Goal: Book appointment/travel/reservation

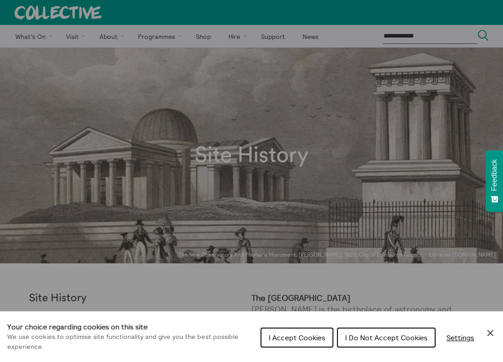
click at [385, 336] on span "I Do Not Accept Cookies" at bounding box center [386, 337] width 82 height 9
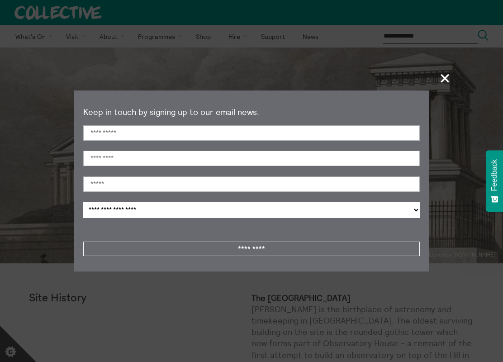
click at [75, 34] on section "**********" at bounding box center [251, 181] width 503 height 362
click at [447, 79] on span "+" at bounding box center [445, 78] width 27 height 27
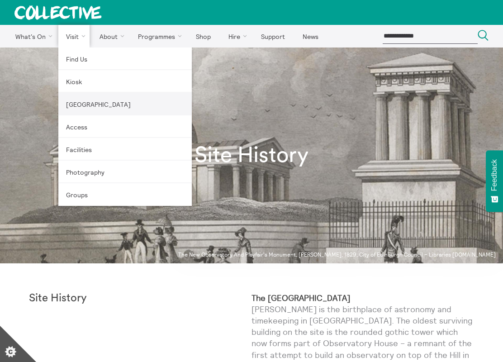
click at [82, 101] on link "[GEOGRAPHIC_DATA]" at bounding box center [124, 104] width 133 height 23
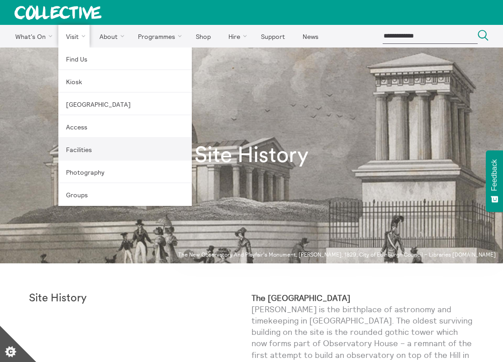
click at [96, 140] on link "Facilities" at bounding box center [124, 149] width 133 height 23
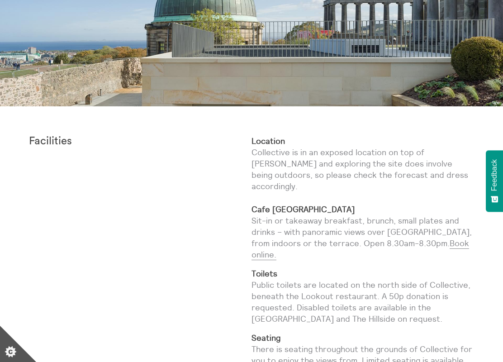
scroll to position [91, 0]
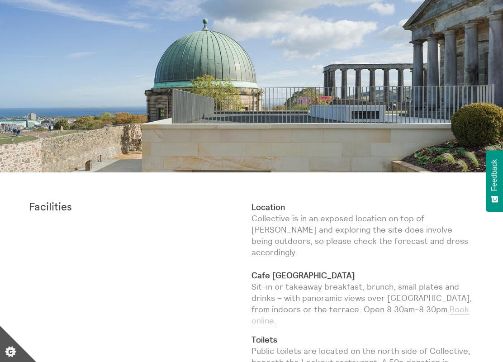
click at [439, 304] on link "Book online." at bounding box center [360, 315] width 218 height 22
